Goal: Task Accomplishment & Management: Use online tool/utility

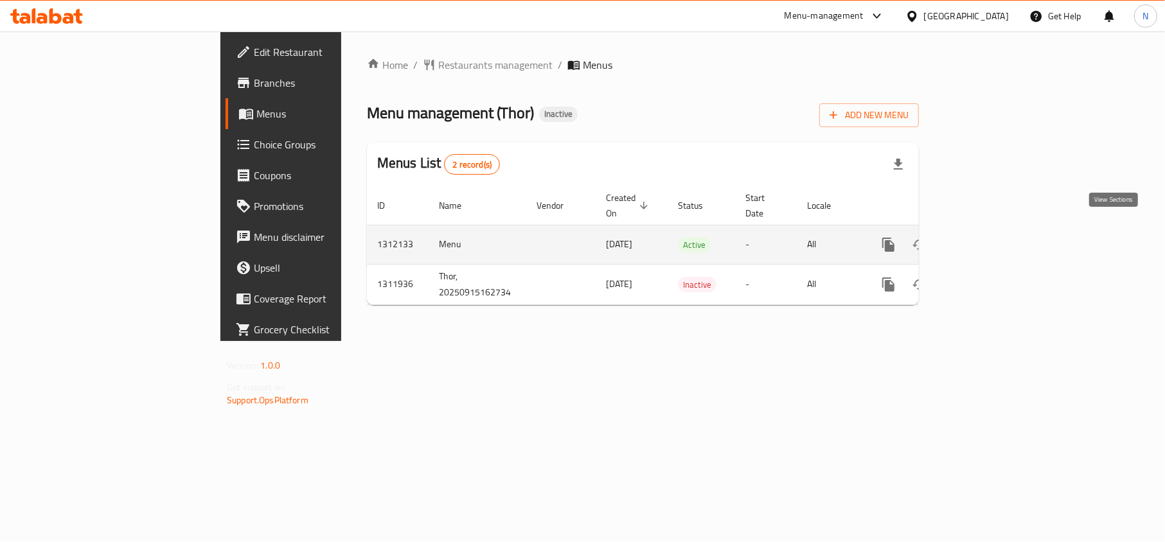
click at [989, 237] on icon "enhanced table" at bounding box center [980, 244] width 15 height 15
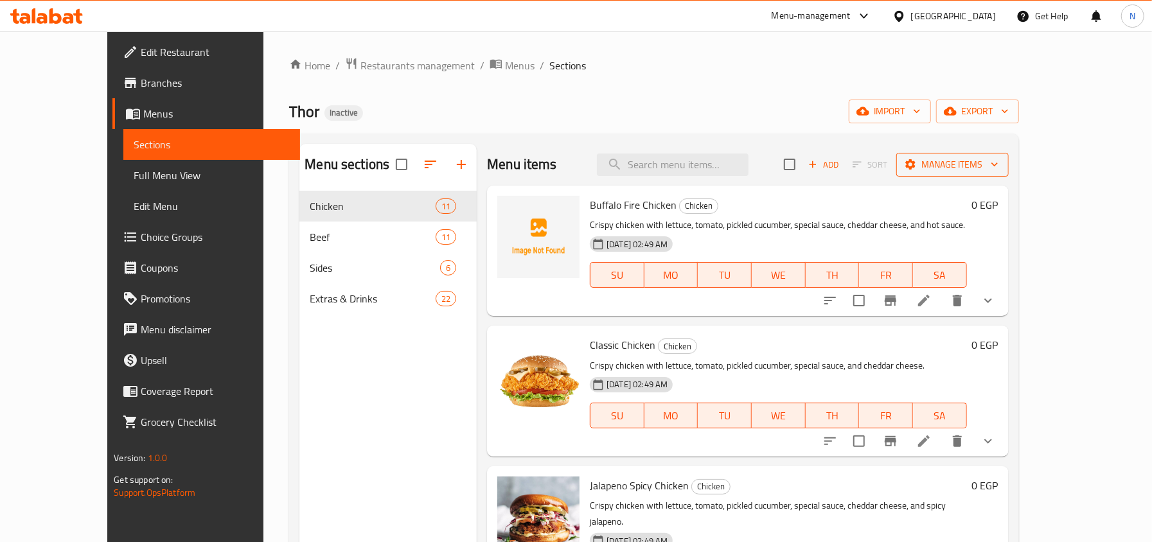
click at [998, 163] on span "Manage items" at bounding box center [953, 165] width 92 height 16
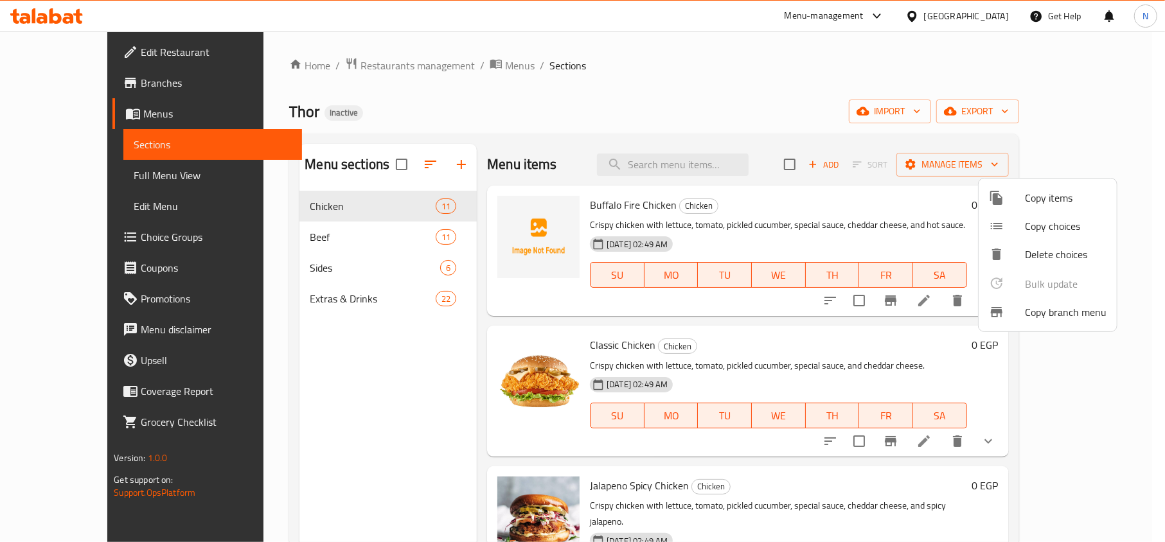
click at [1046, 306] on span "Copy branch menu" at bounding box center [1066, 312] width 82 height 15
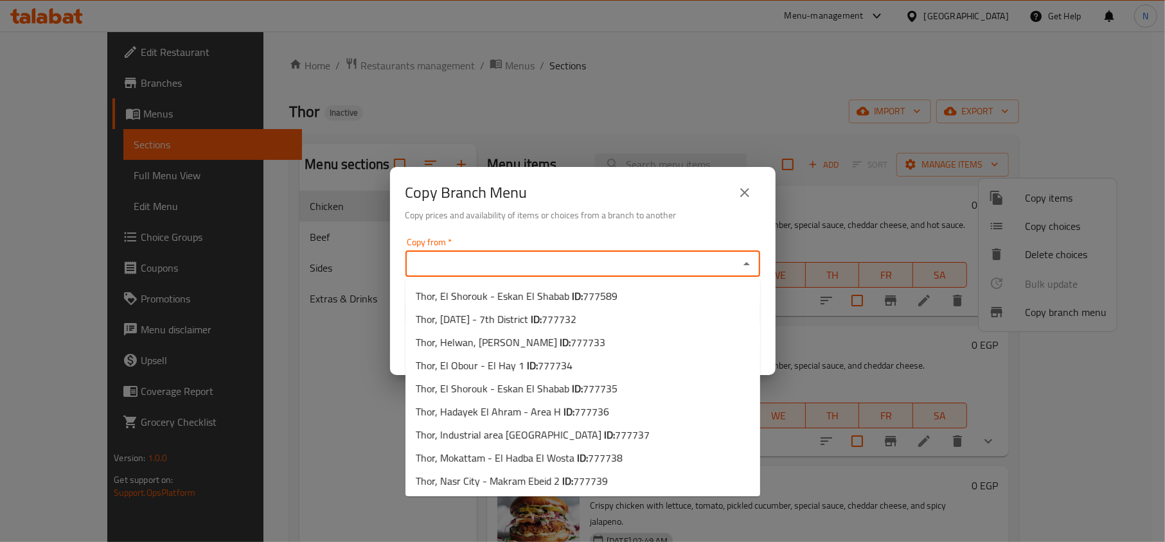
click at [592, 258] on input "Copy from   *" at bounding box center [572, 264] width 326 height 18
click at [614, 293] on li "Thor, El Shorouk - Eskan El Shabab ID: 777589" at bounding box center [582, 296] width 355 height 23
type input "Thor, El Shorouk - Eskan El Shabab"
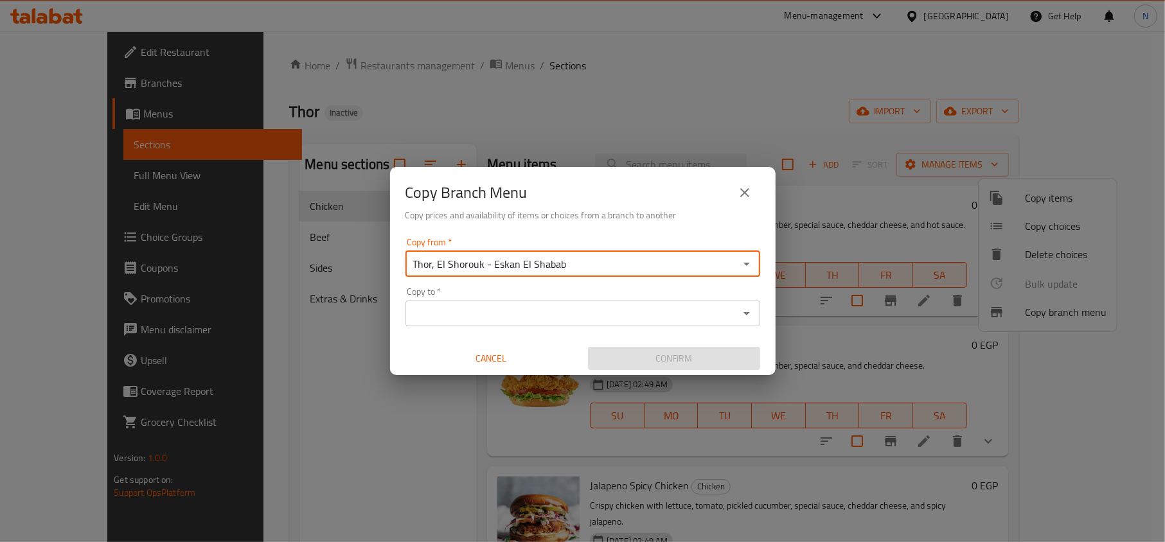
click at [585, 301] on div "Copy to *" at bounding box center [582, 314] width 355 height 26
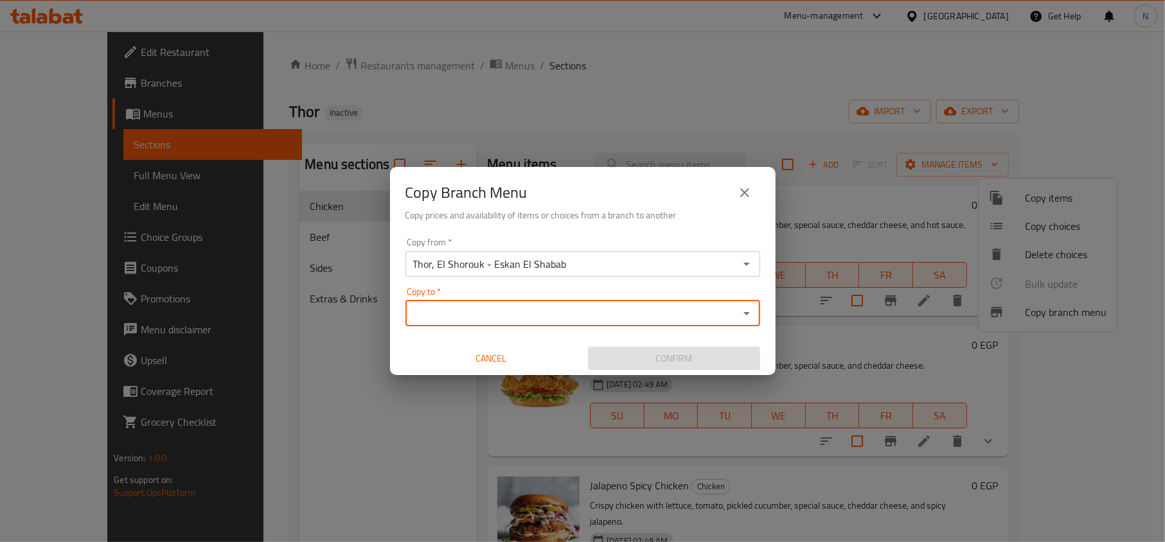
click at [585, 317] on input "Copy to   *" at bounding box center [572, 314] width 326 height 18
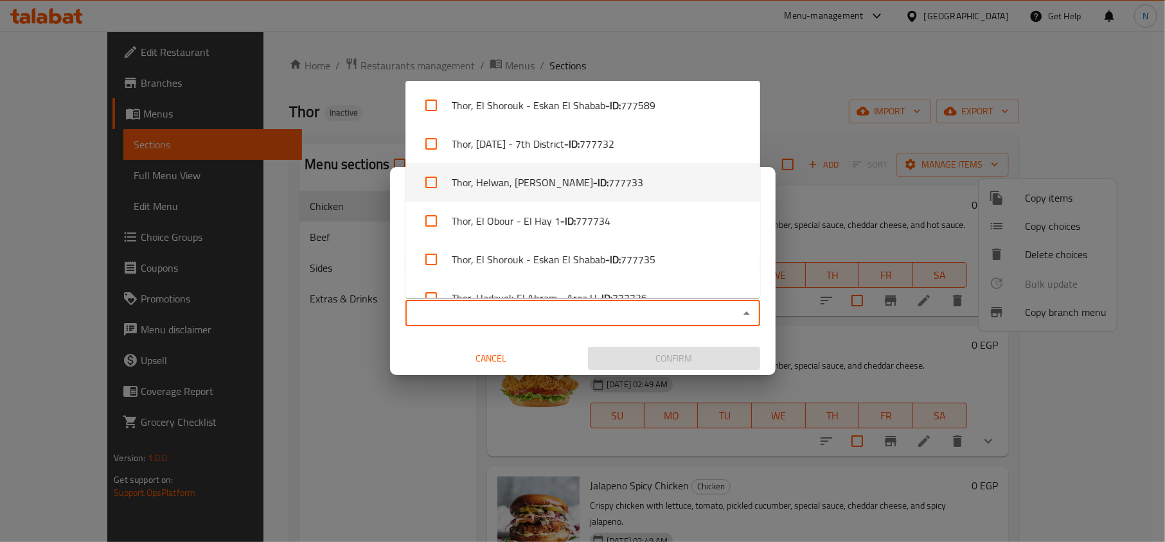
click at [646, 186] on li "Thor, Helwan, [PERSON_NAME] - ID: 777733" at bounding box center [582, 182] width 355 height 39
checkbox input "true"
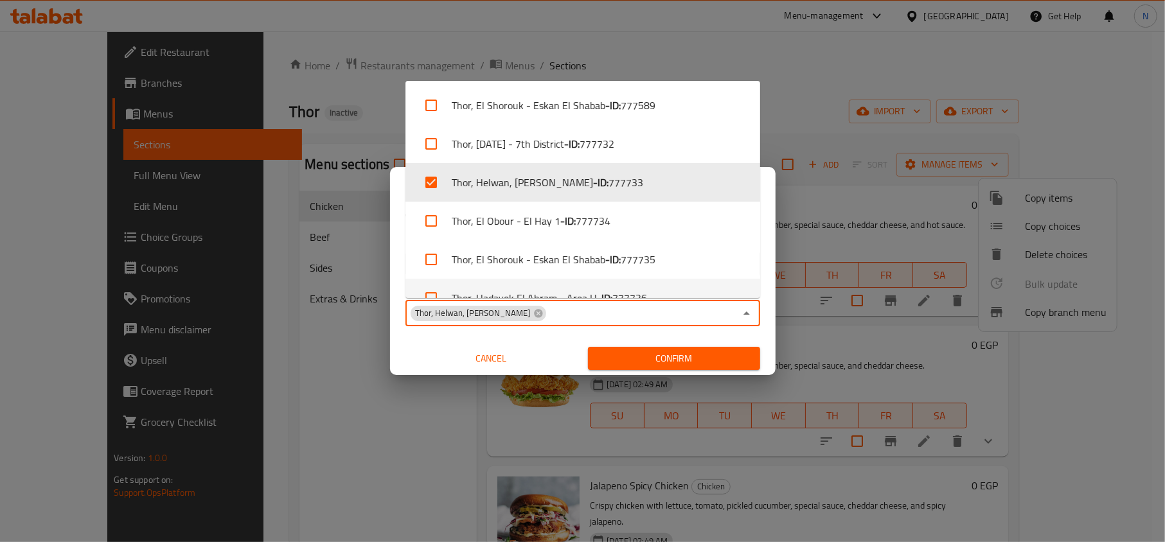
click at [653, 348] on button "Confirm" at bounding box center [674, 359] width 172 height 24
